Goal: Task Accomplishment & Management: Complete application form

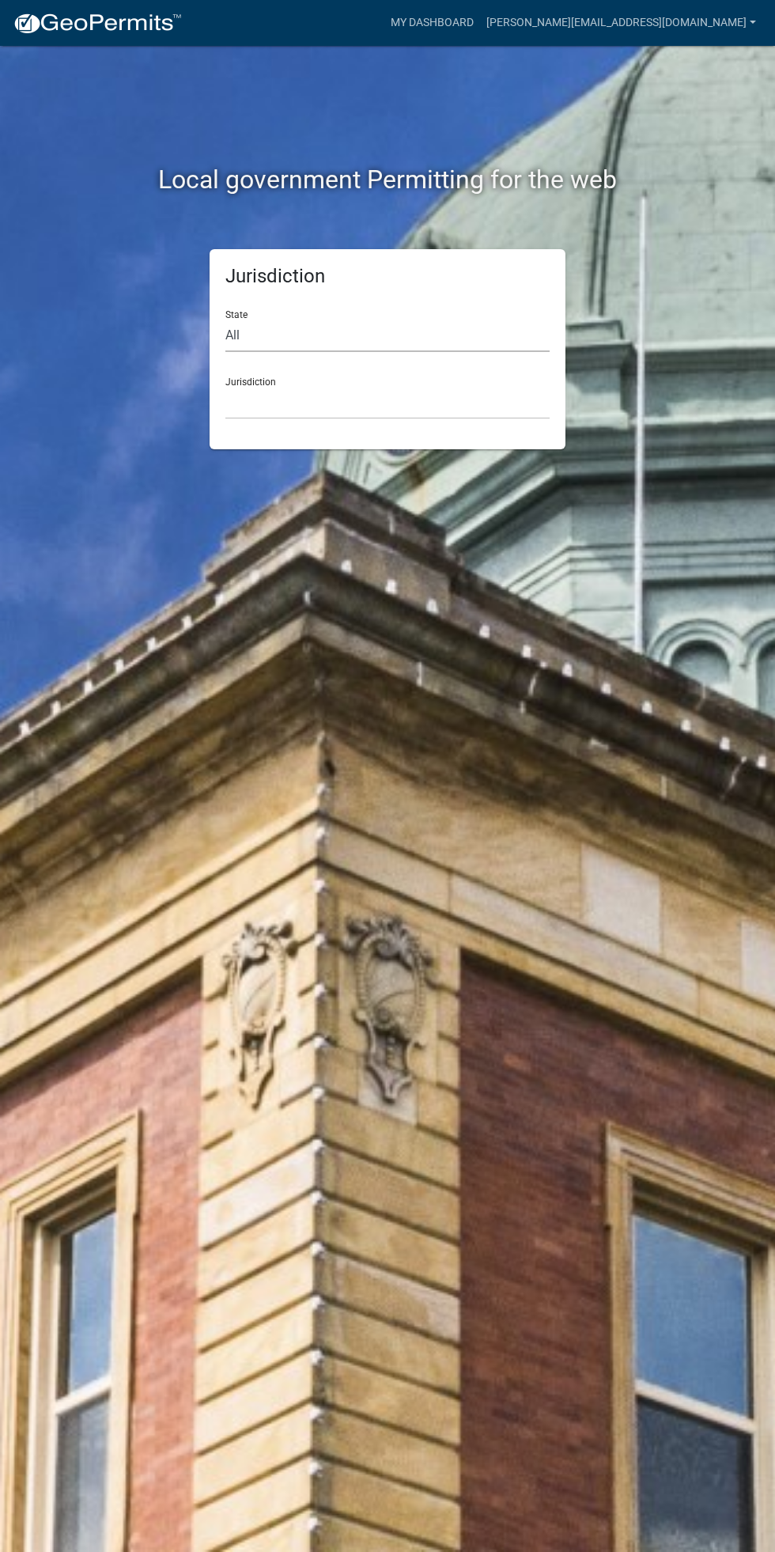
click at [320, 326] on select "All [US_STATE] [US_STATE] [US_STATE] [US_STATE] [US_STATE] [US_STATE] [US_STATE…" at bounding box center [387, 336] width 324 height 32
select select "[US_STATE]"
click at [225, 320] on select "All [US_STATE] [US_STATE] [US_STATE] [US_STATE] [US_STATE] [US_STATE] [US_STATE…" at bounding box center [387, 336] width 324 height 32
click at [414, 402] on select "[GEOGRAPHIC_DATA], [US_STATE] [GEOGRAPHIC_DATA], [US_STATE] [GEOGRAPHIC_DATA], …" at bounding box center [387, 403] width 324 height 32
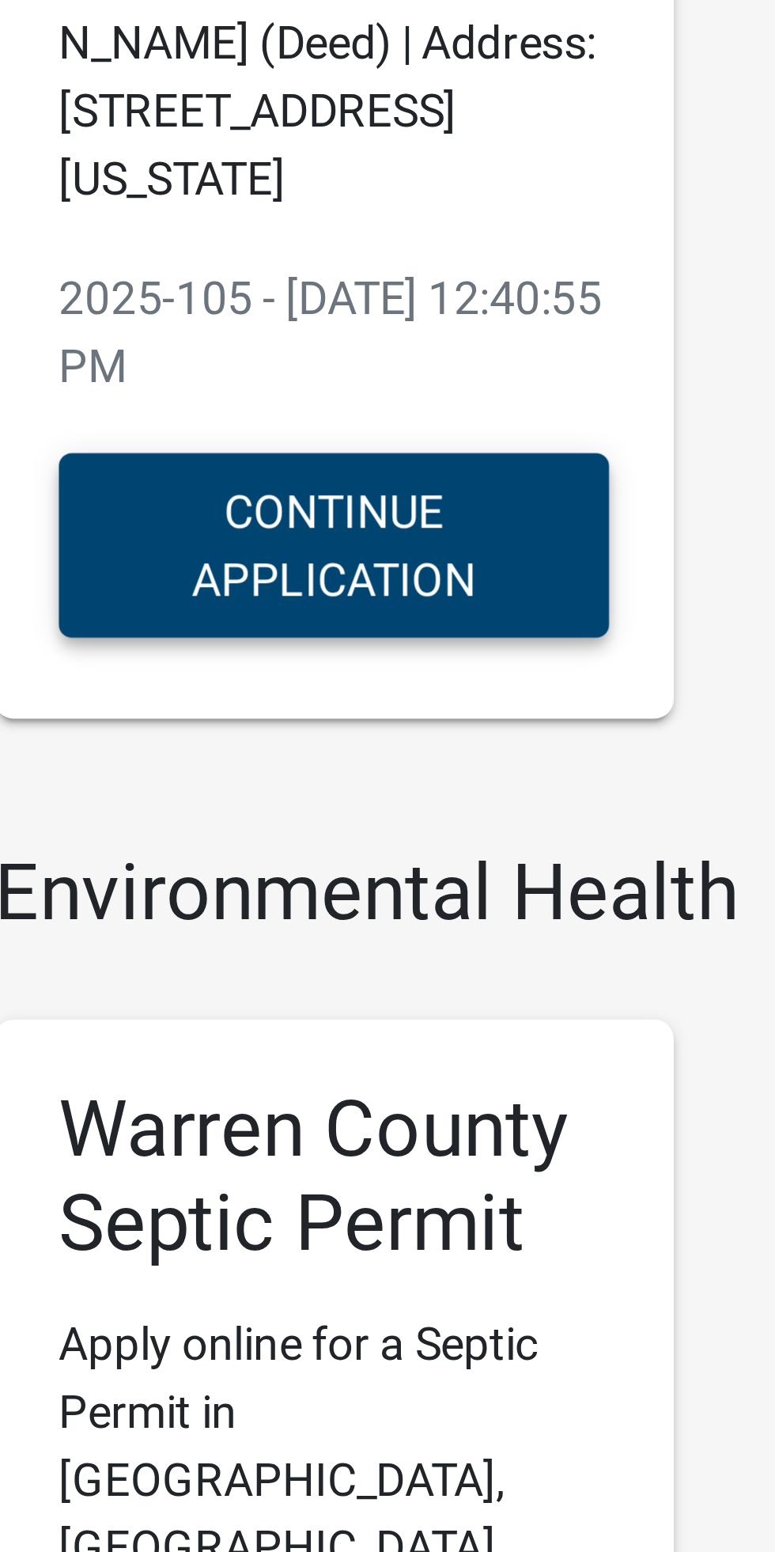
click at [220, 434] on button "Continue Application" at bounding box center [198, 441] width 134 height 45
